Goal: Transaction & Acquisition: Purchase product/service

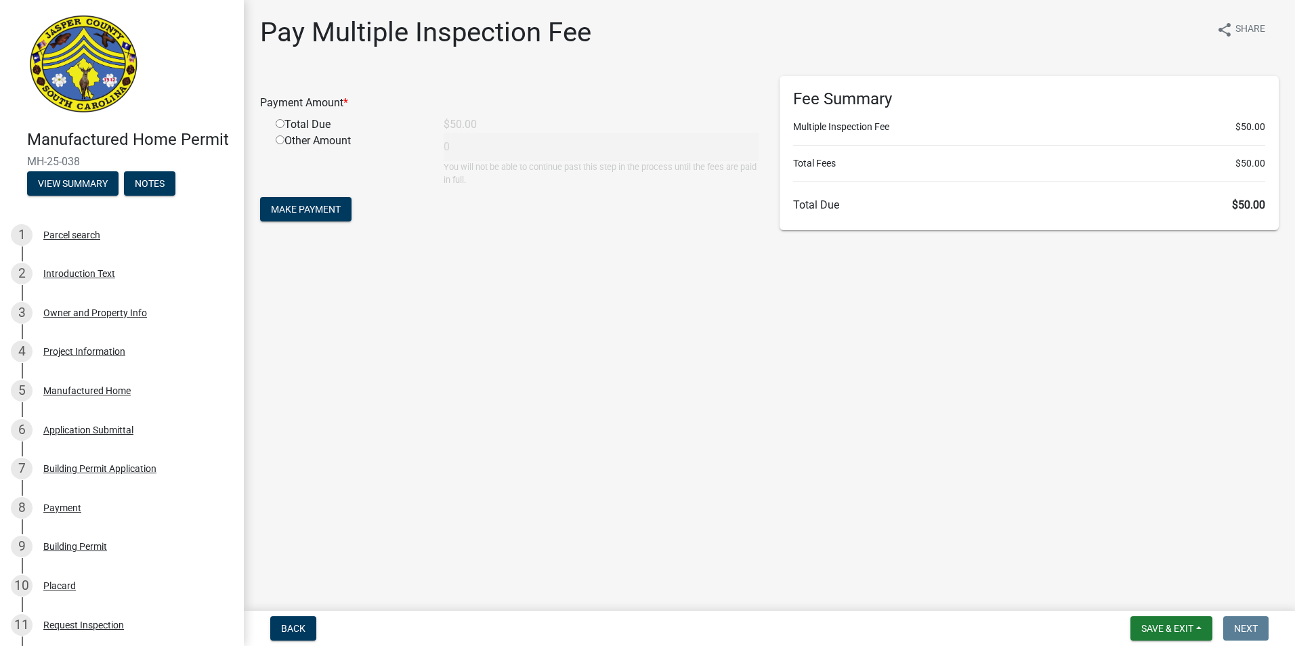
click at [309, 126] on div "Total Due" at bounding box center [349, 124] width 168 height 16
drag, startPoint x: 309, startPoint y: 126, endPoint x: 282, endPoint y: 124, distance: 26.5
click at [282, 124] on input "radio" at bounding box center [280, 123] width 9 height 9
radio input "true"
type input "50"
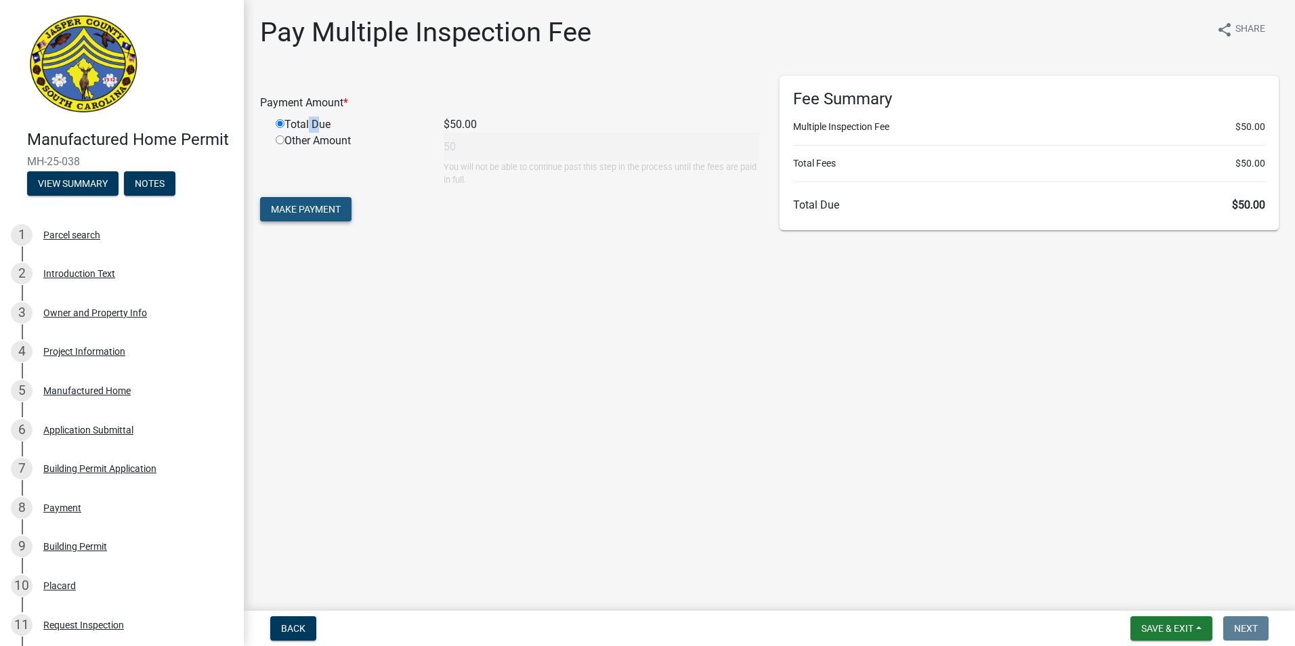
click at [319, 221] on button "Make Payment" at bounding box center [305, 209] width 91 height 24
